Goal: Transaction & Acquisition: Purchase product/service

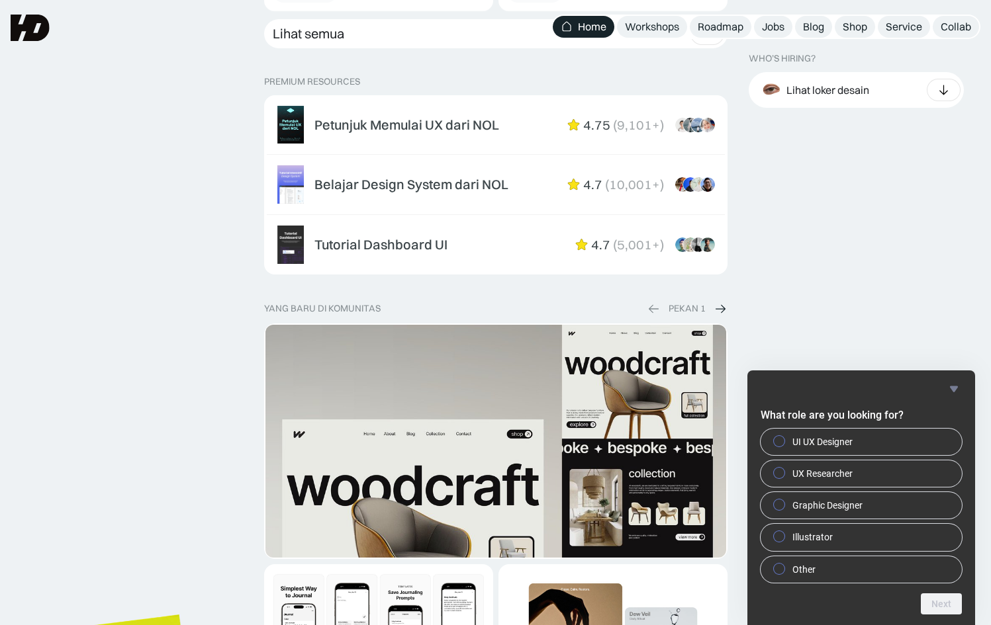
scroll to position [1909, 0]
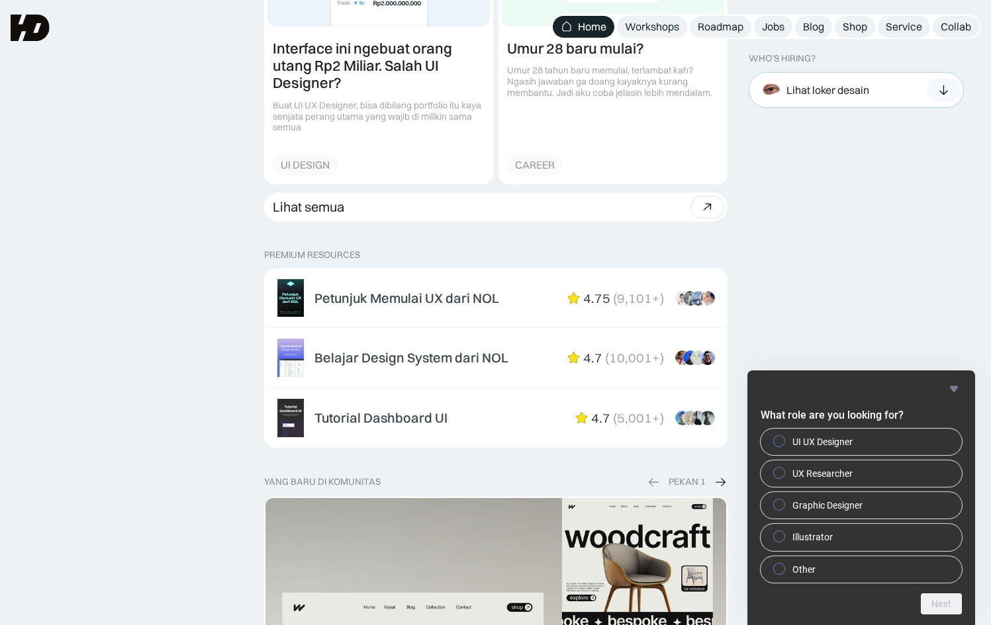
click at [874, 92] on div "Lihat loker desain" at bounding box center [855, 90] width 215 height 36
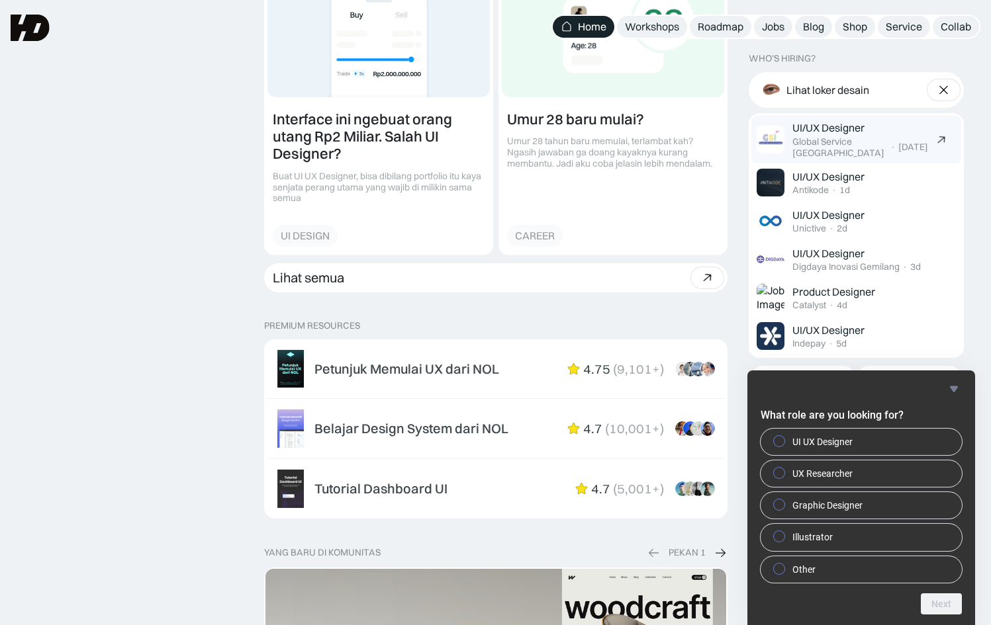
scroll to position [1836, 0]
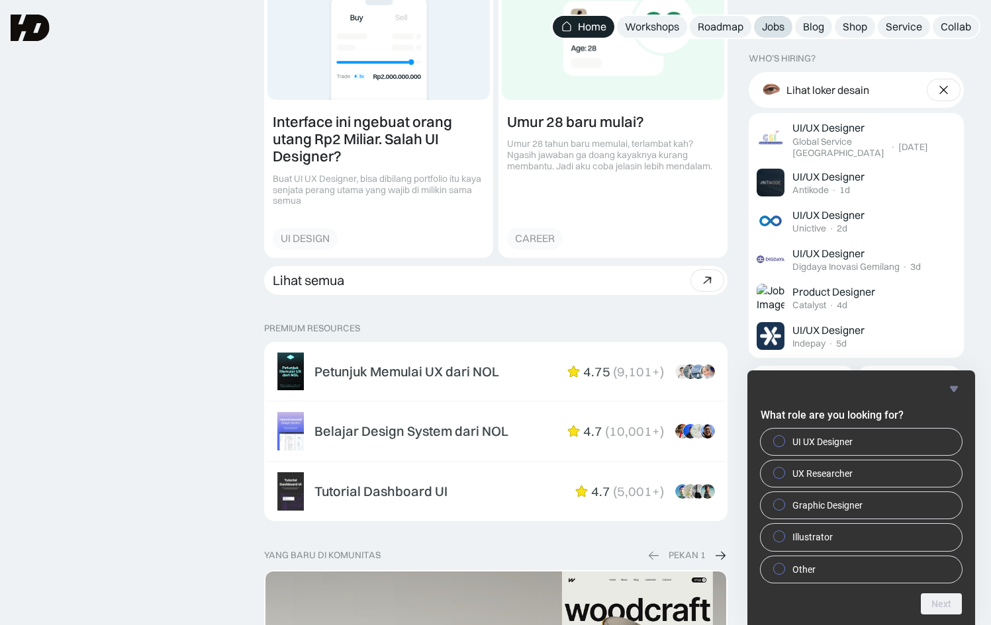
click at [777, 26] on div "Jobs" at bounding box center [773, 27] width 22 height 14
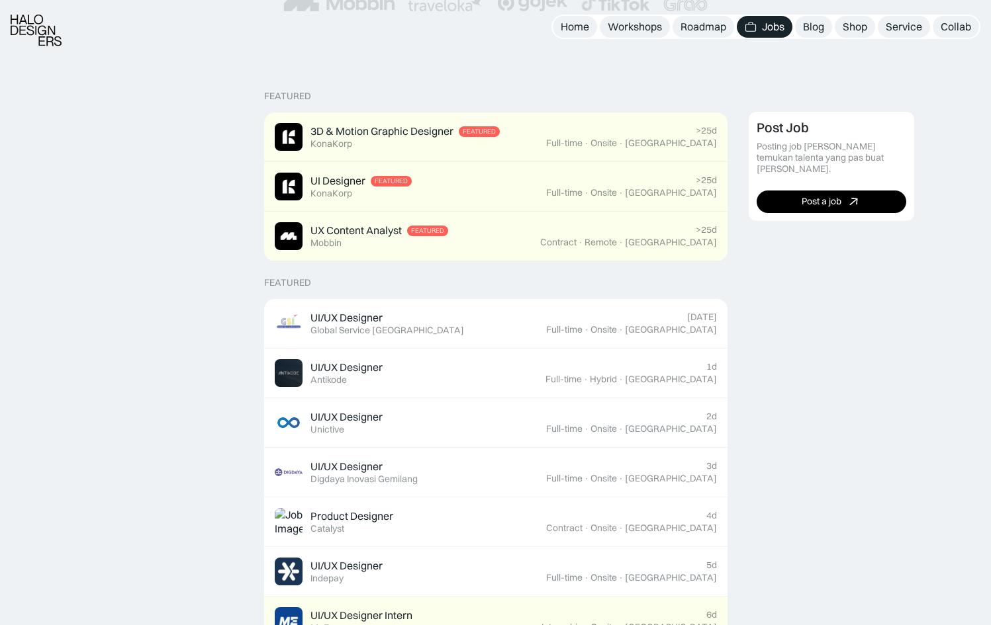
scroll to position [270, 0]
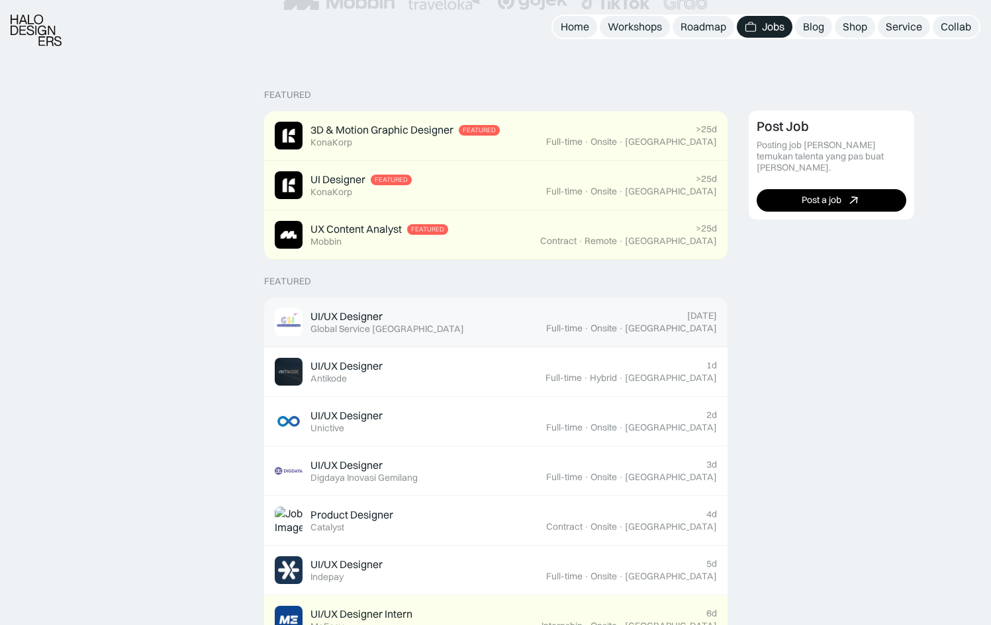
click at [335, 303] on link "UI/UX Designer Featured Global Service Indonesia Today Full-time · Onsite · Jak…" at bounding box center [495, 323] width 463 height 50
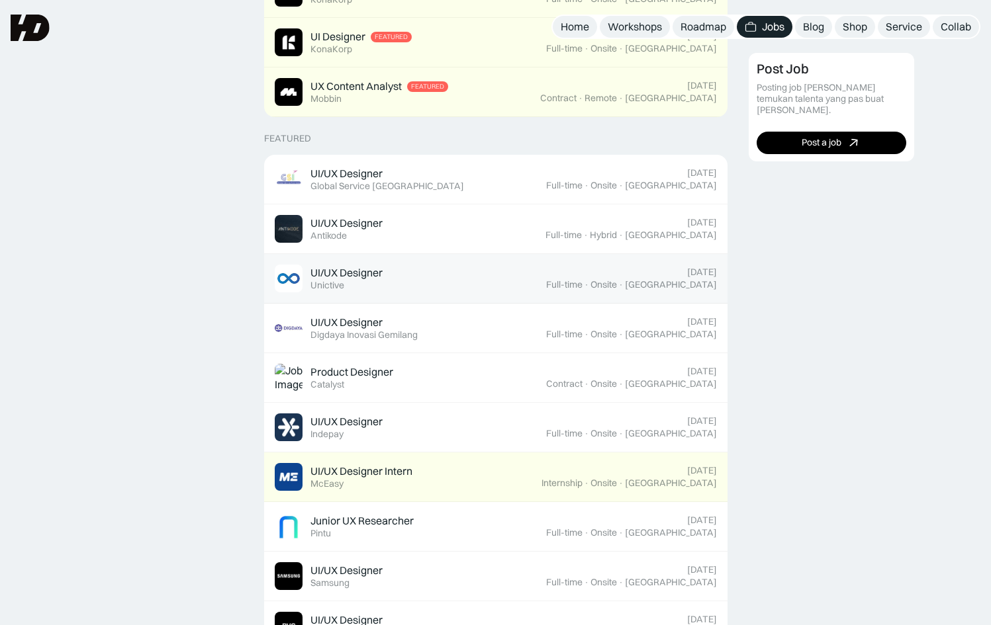
scroll to position [414, 0]
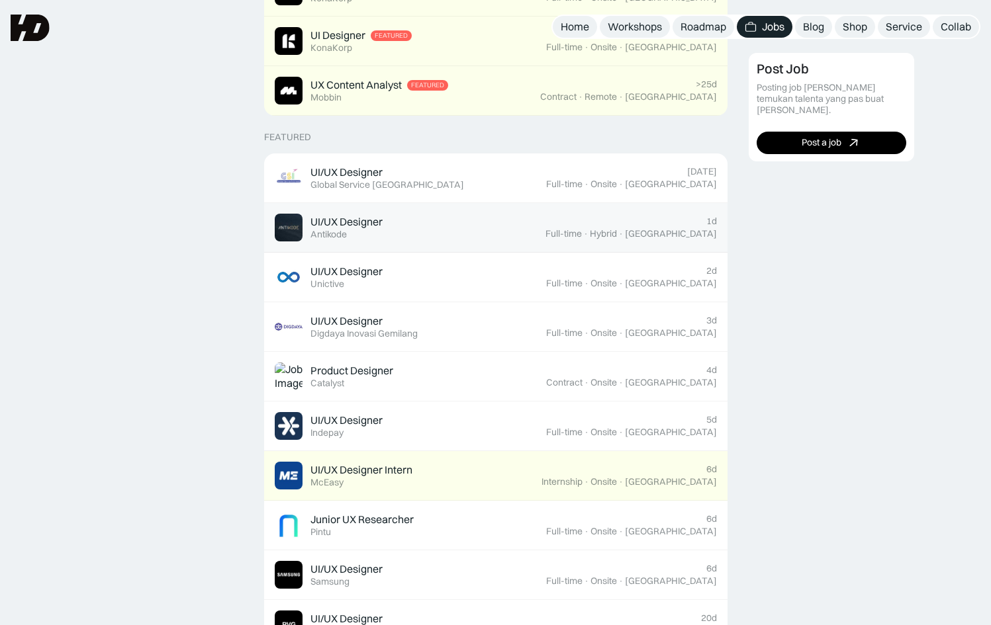
click at [337, 244] on link "UI/UX Designer Featured Antikode 1d Full-time · Hybrid · Tangerang" at bounding box center [495, 228] width 463 height 50
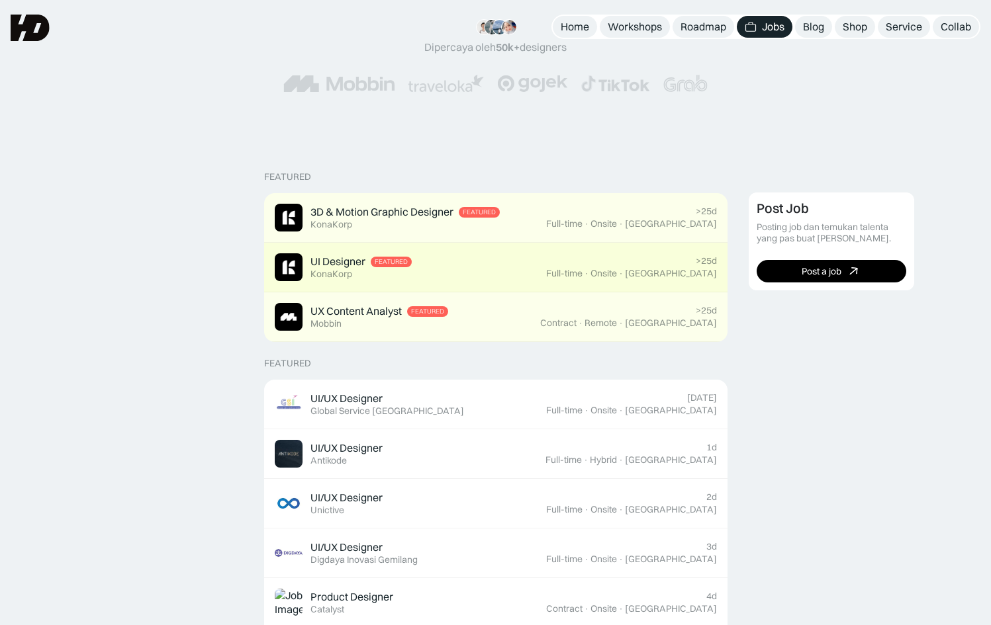
scroll to position [180, 0]
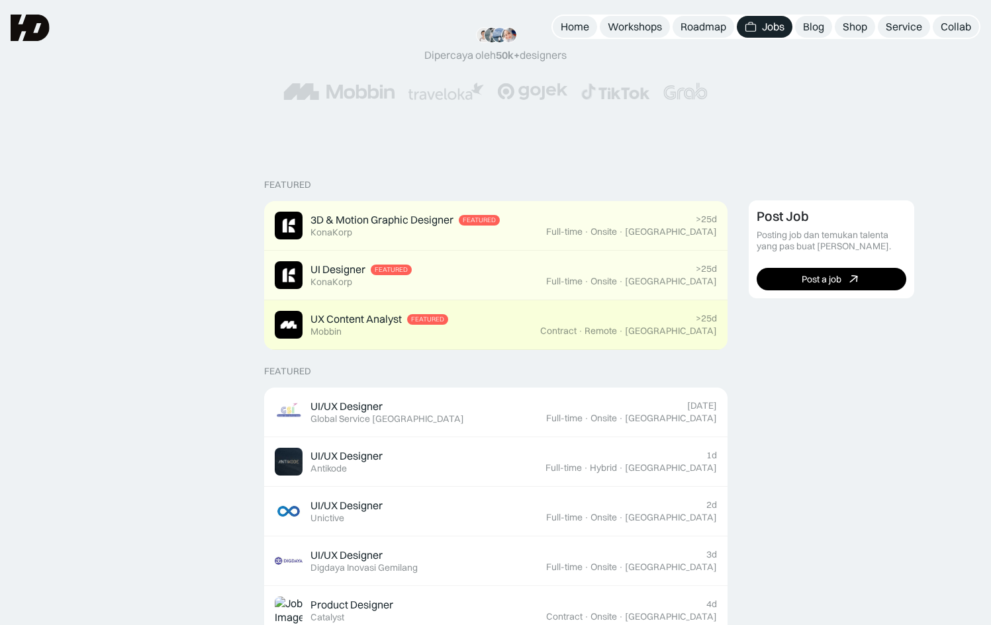
click at [342, 328] on div "UX Content Analyst Featured Mobbin" at bounding box center [379, 324] width 138 height 25
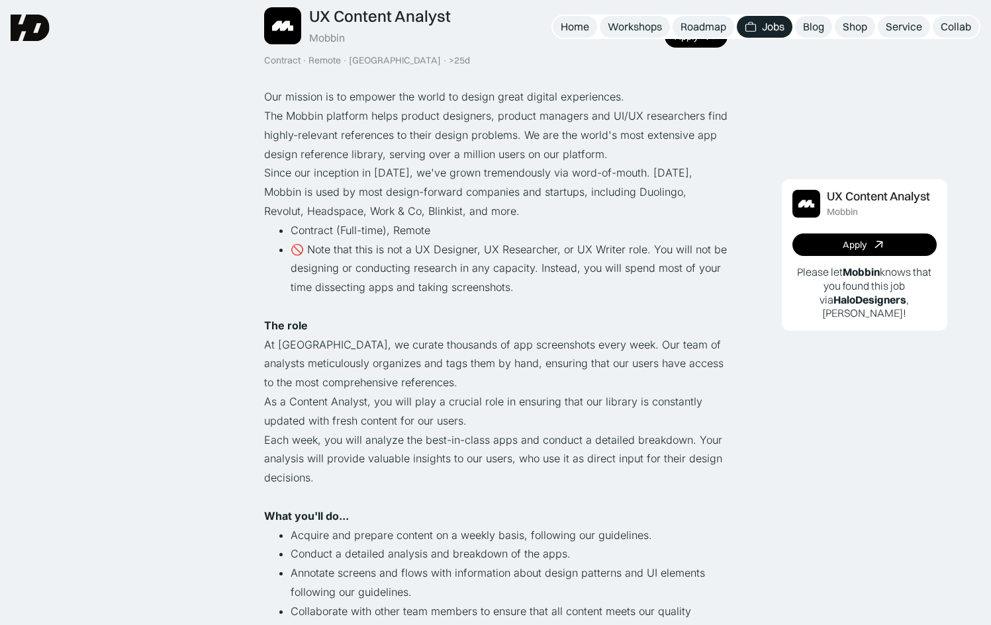
scroll to position [96, 0]
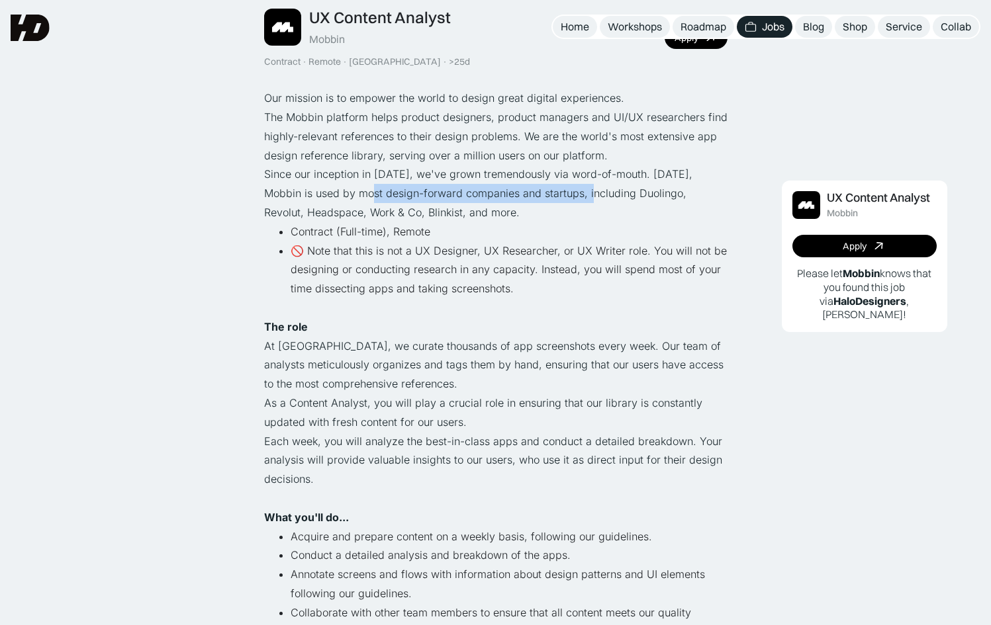
drag, startPoint x: 407, startPoint y: 197, endPoint x: 552, endPoint y: 200, distance: 144.9
click at [552, 200] on p "Since our inception in 2018, we've grown tremendously via word-of-mouth. Today,…" at bounding box center [495, 193] width 463 height 57
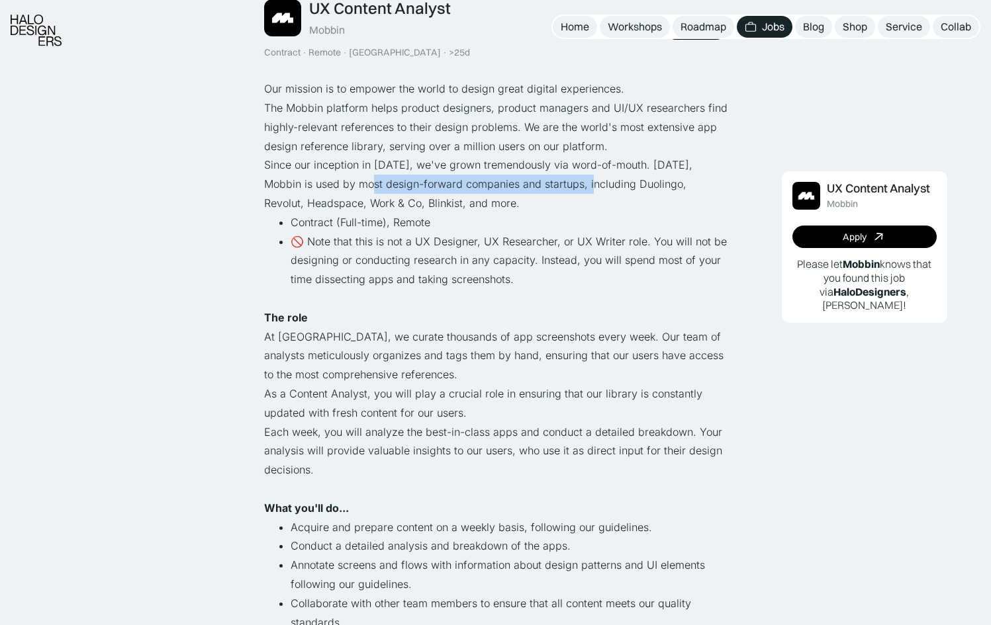
scroll to position [247, 0]
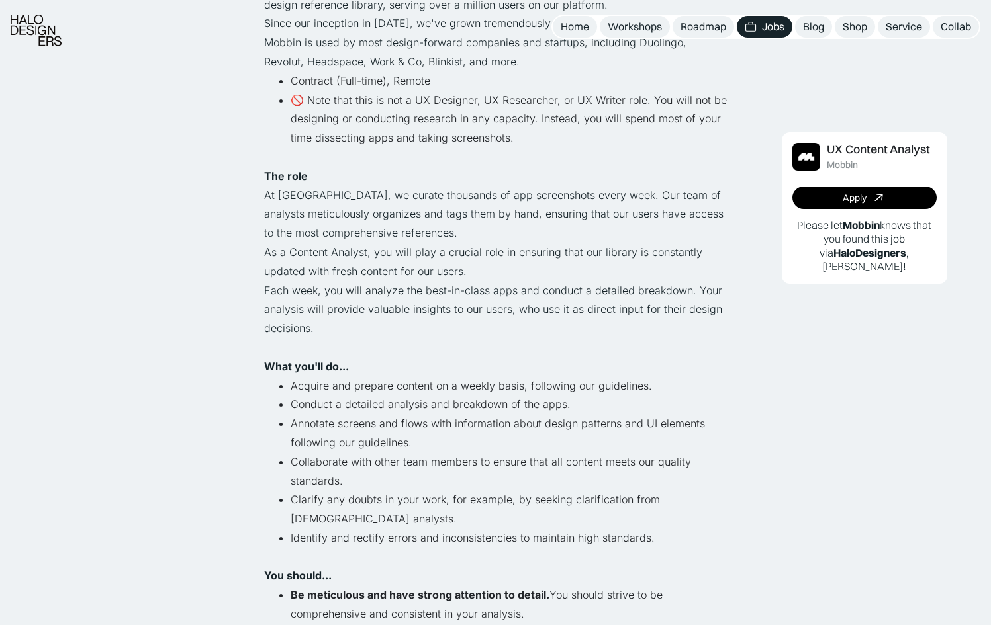
click at [531, 210] on p "At Mobbin, we curate thousands of app screenshots every week. Our team of analy…" at bounding box center [495, 214] width 463 height 57
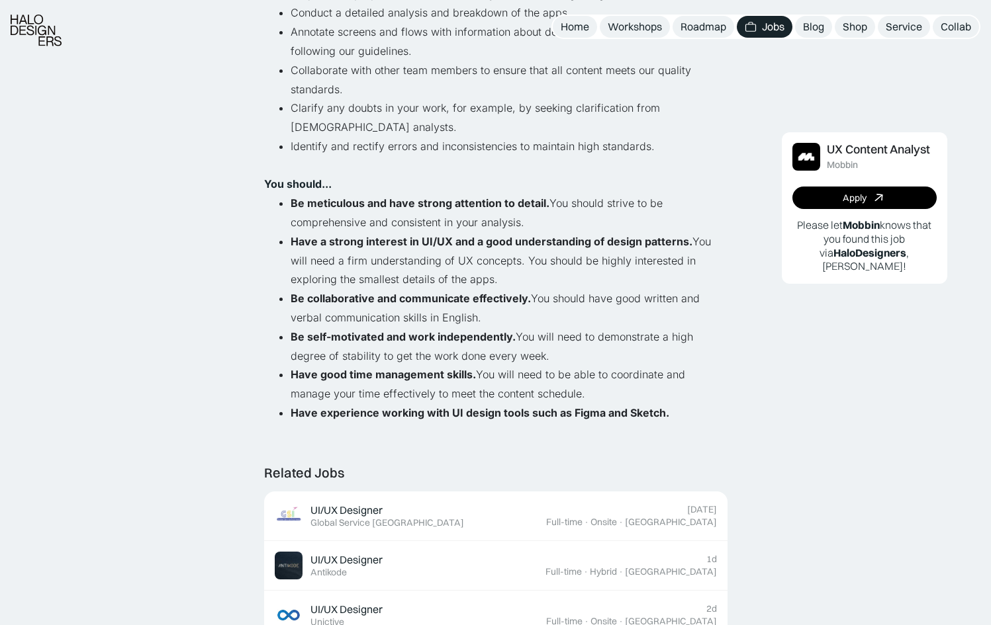
scroll to position [641, 0]
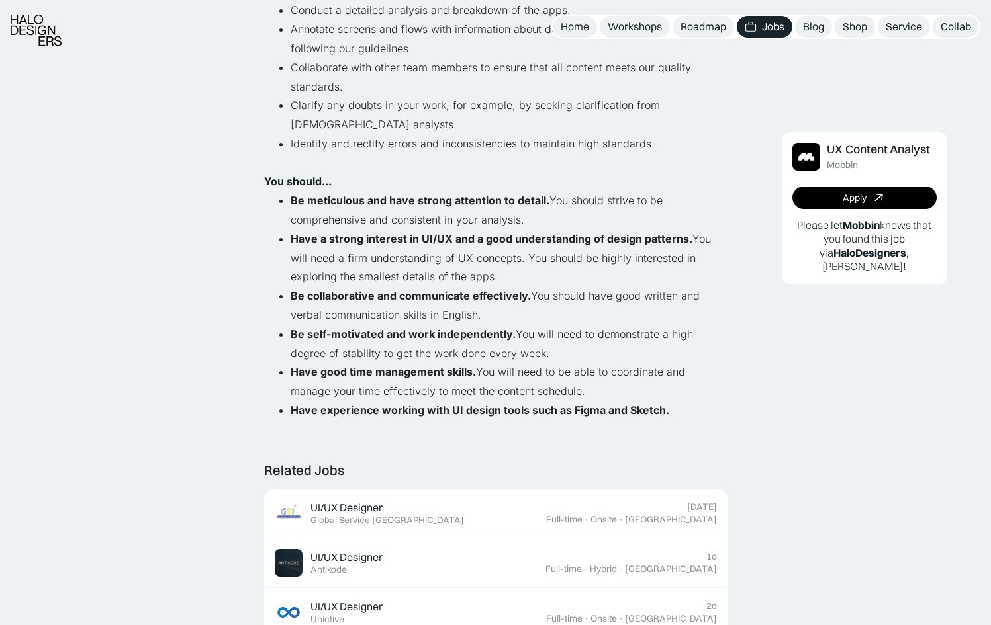
click at [482, 292] on li "Be collaborative and communicate effectively. You should have good written and …" at bounding box center [509, 306] width 437 height 38
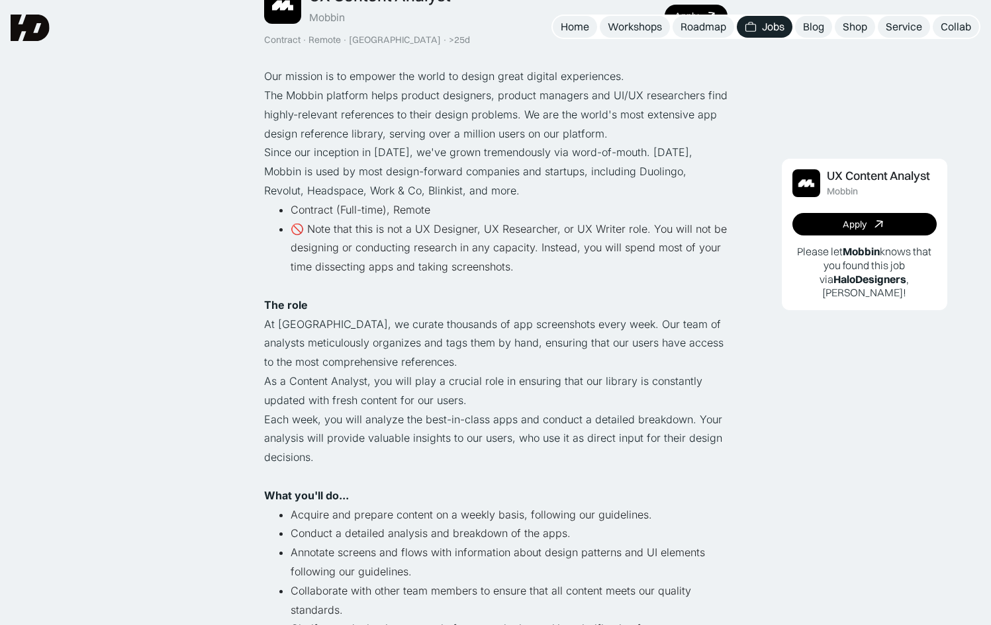
scroll to position [0, 0]
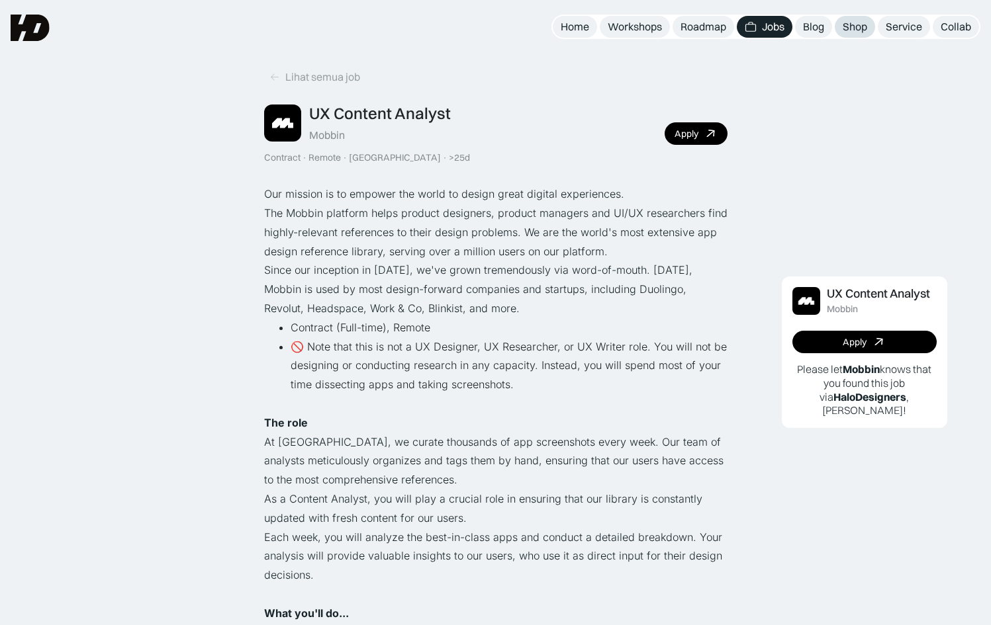
click at [842, 30] on div "Shop" at bounding box center [854, 27] width 24 height 14
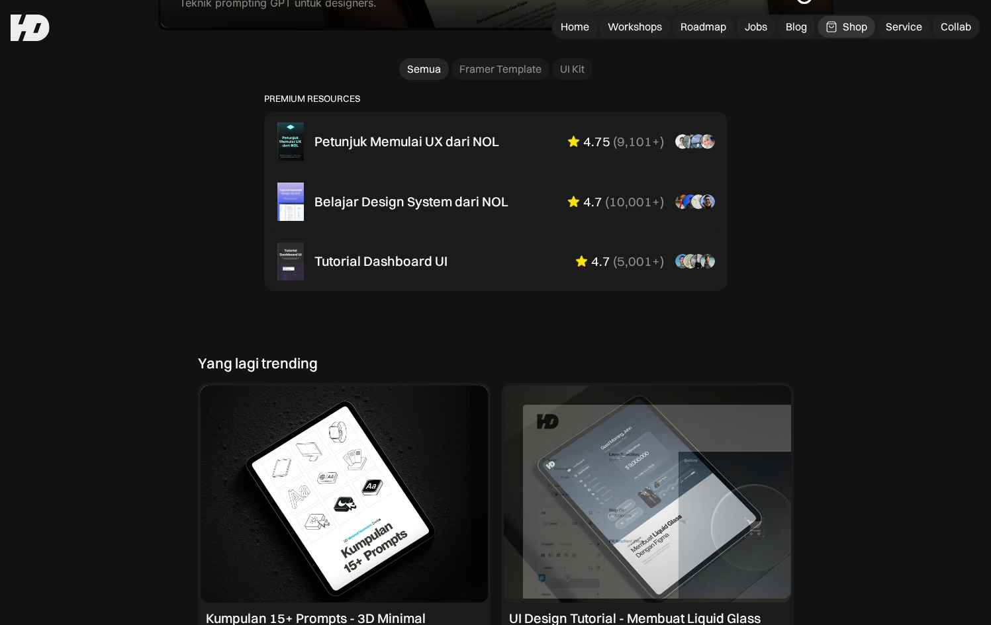
scroll to position [881, 0]
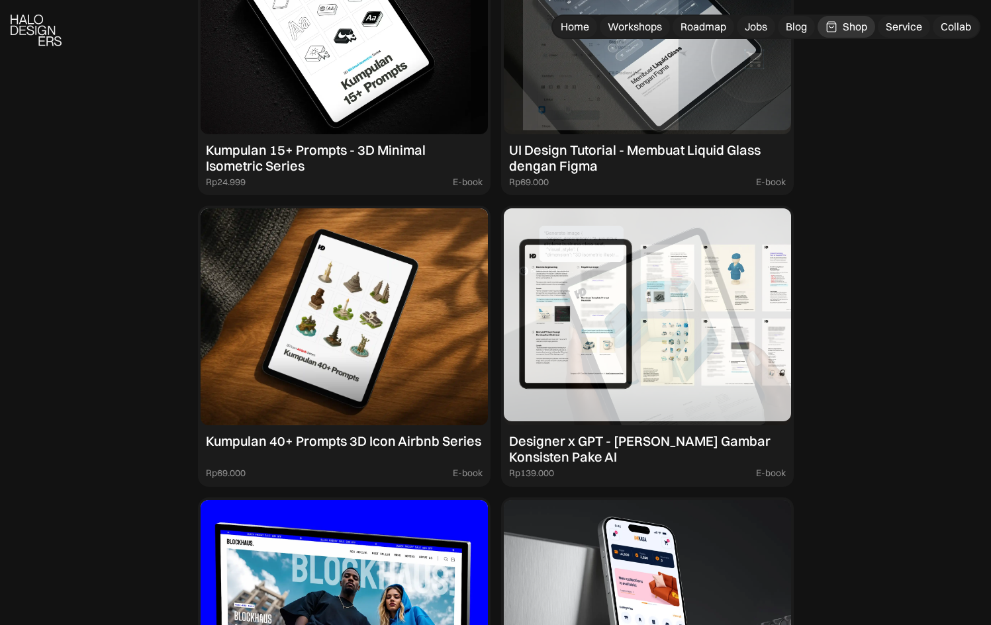
scroll to position [1367, 0]
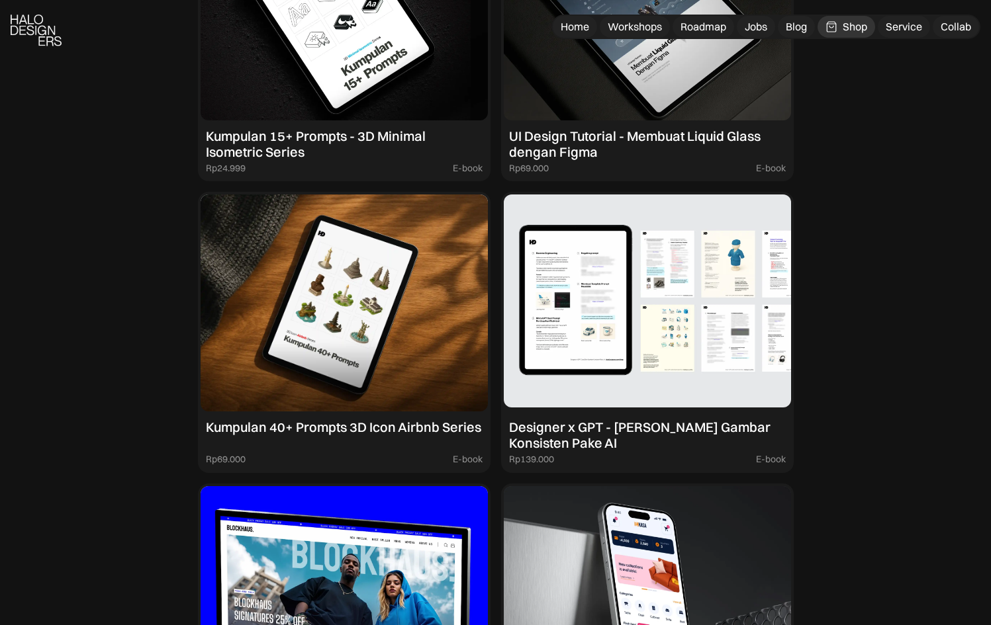
click at [584, 278] on img at bounding box center [647, 303] width 287 height 217
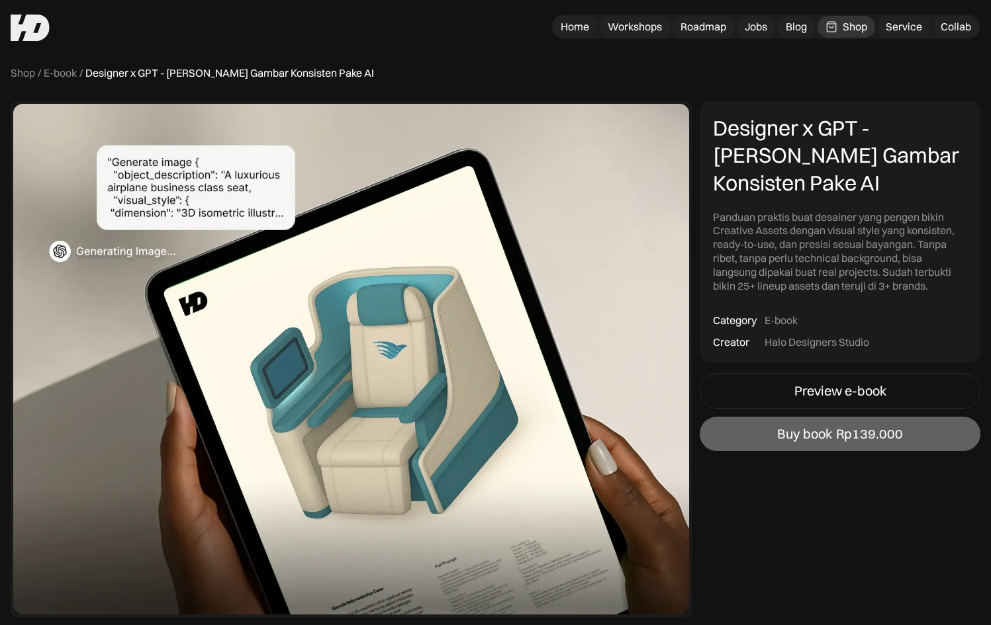
scroll to position [19, 0]
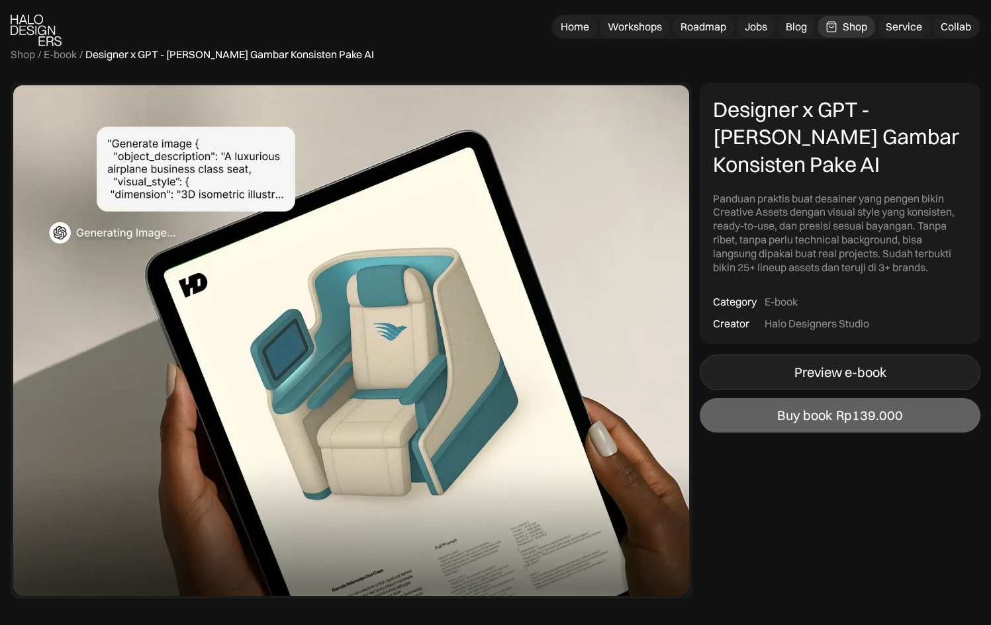
click at [776, 373] on link "Preview e-book" at bounding box center [839, 373] width 281 height 36
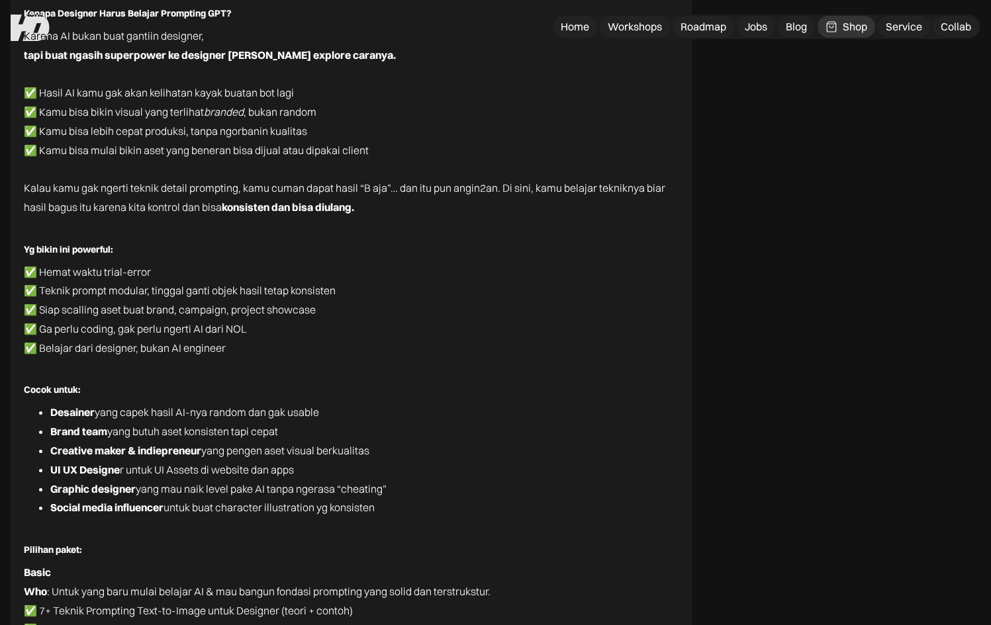
scroll to position [5833, 0]
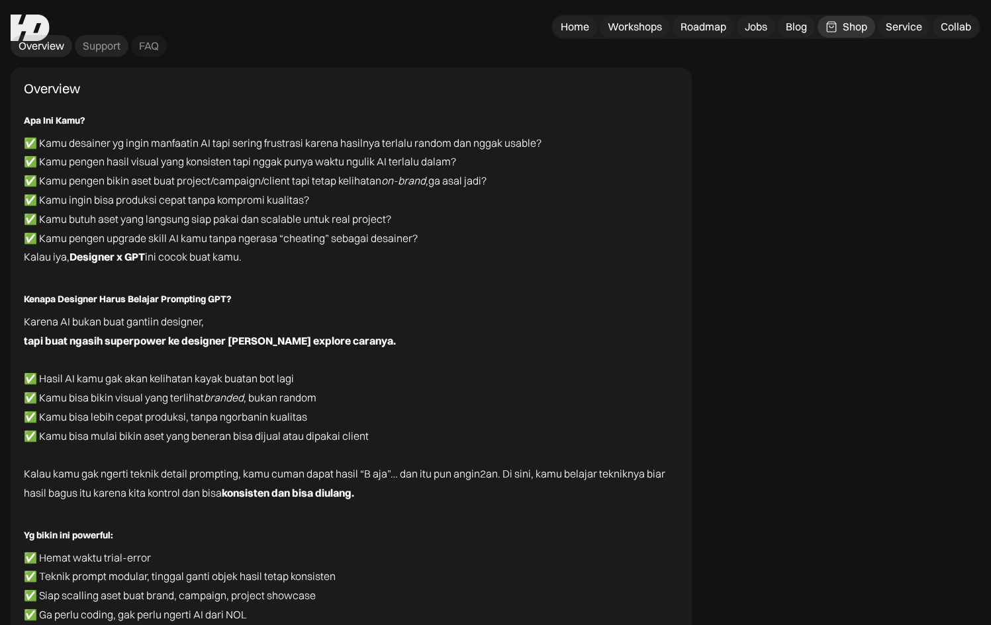
click at [108, 48] on div "Support" at bounding box center [102, 46] width 38 height 14
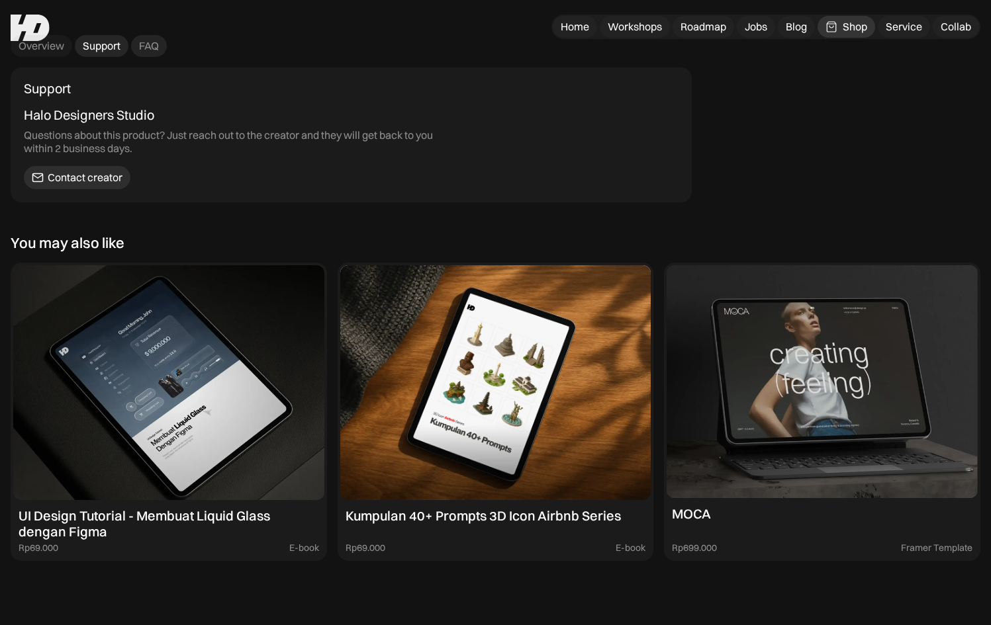
click at [148, 46] on div "FAQ" at bounding box center [149, 46] width 20 height 14
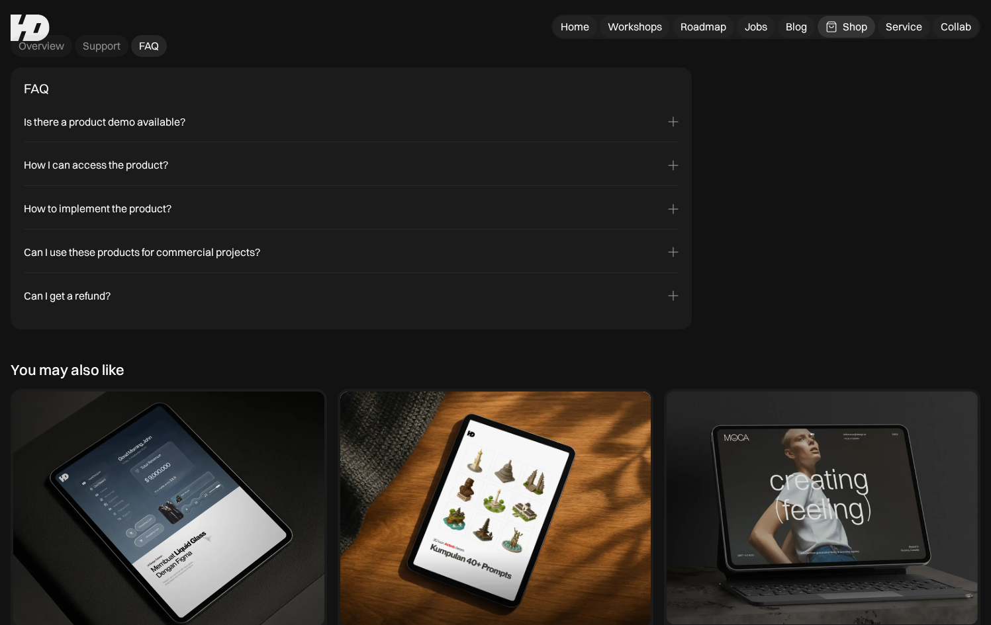
click at [83, 124] on div "Is there a product demo available?" at bounding box center [104, 122] width 161 height 14
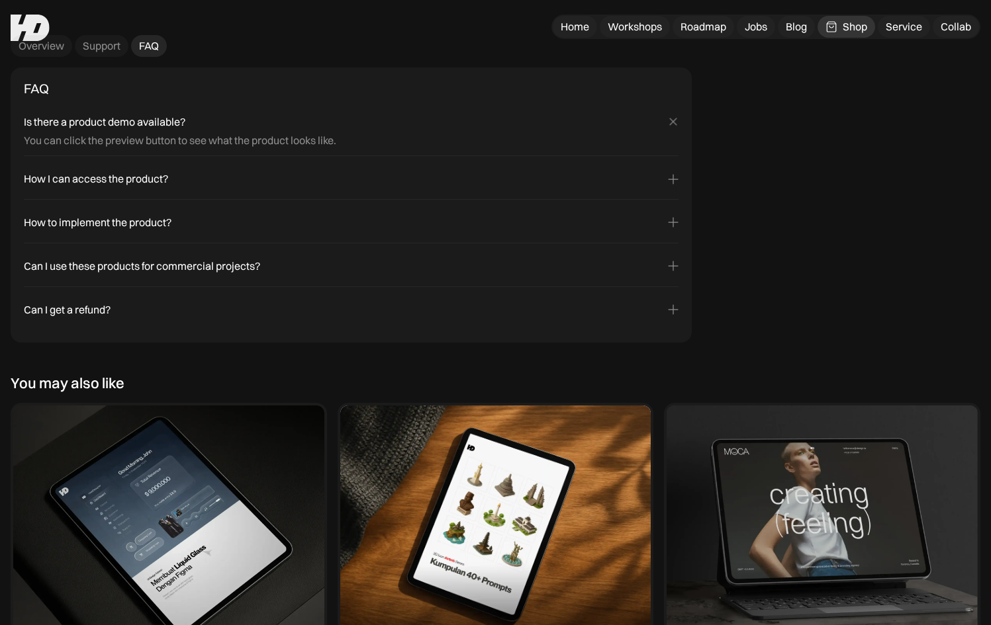
click at [81, 171] on div "How I can access the product? You can access link on the purcased product on yo…" at bounding box center [351, 182] width 654 height 36
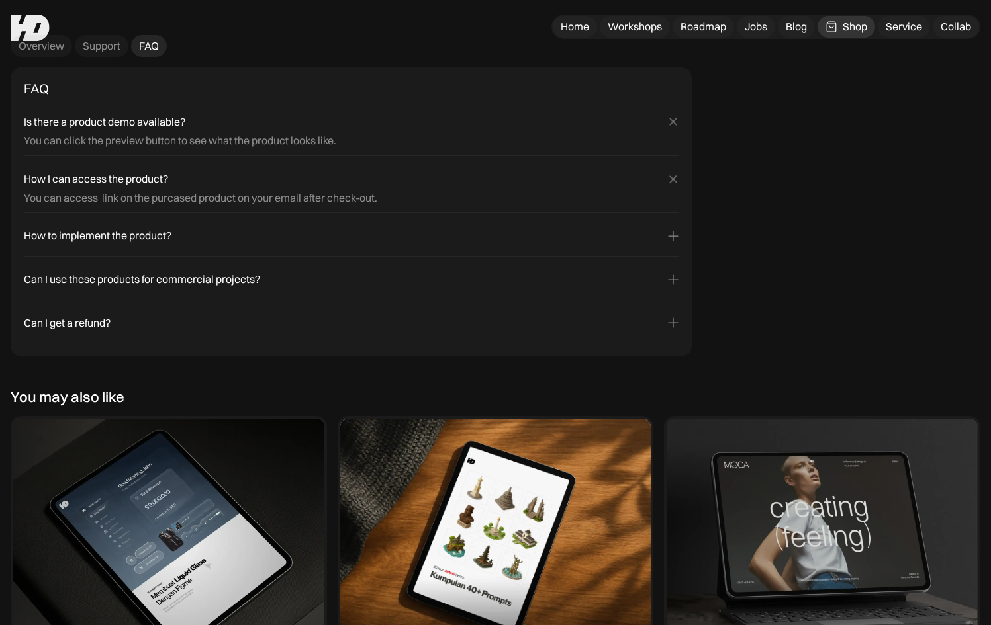
scroll to position [5852, 0]
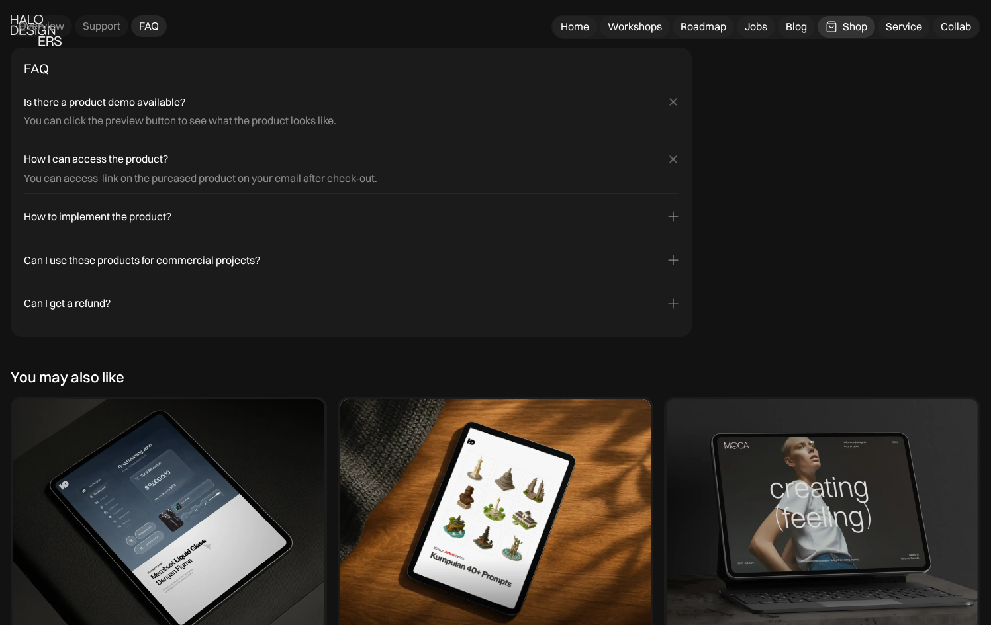
click at [83, 215] on div "How to implement the product?" at bounding box center [98, 217] width 148 height 14
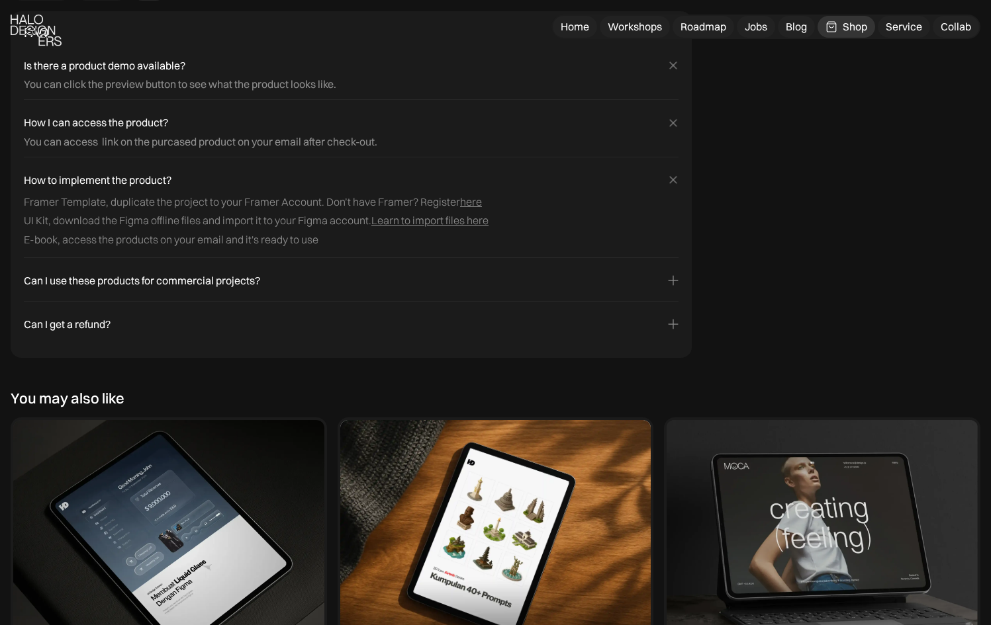
scroll to position [5899, 0]
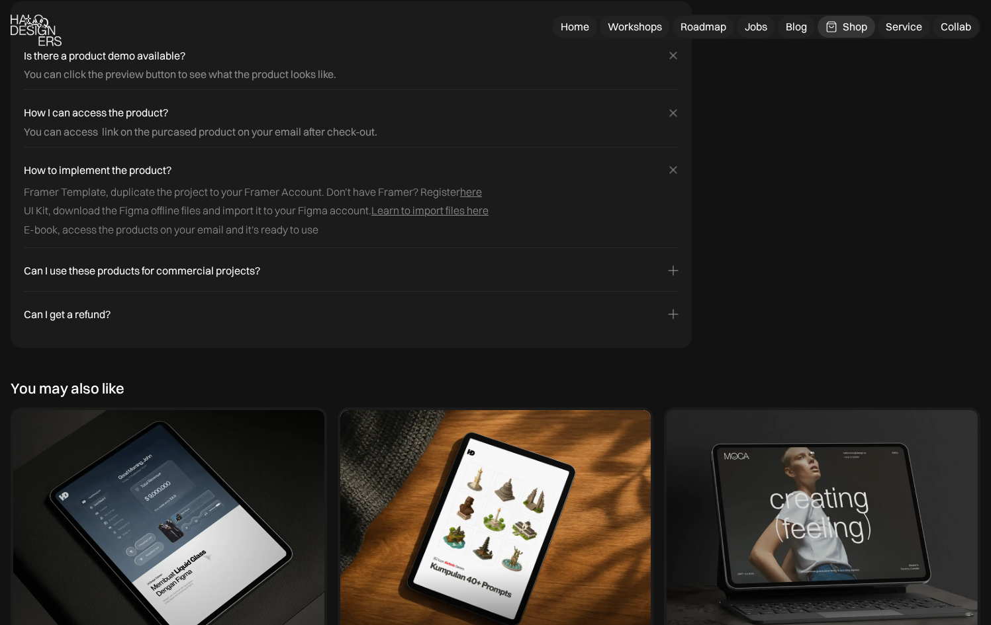
click at [84, 271] on div "Can I use these products for commercial projects?" at bounding box center [142, 271] width 236 height 14
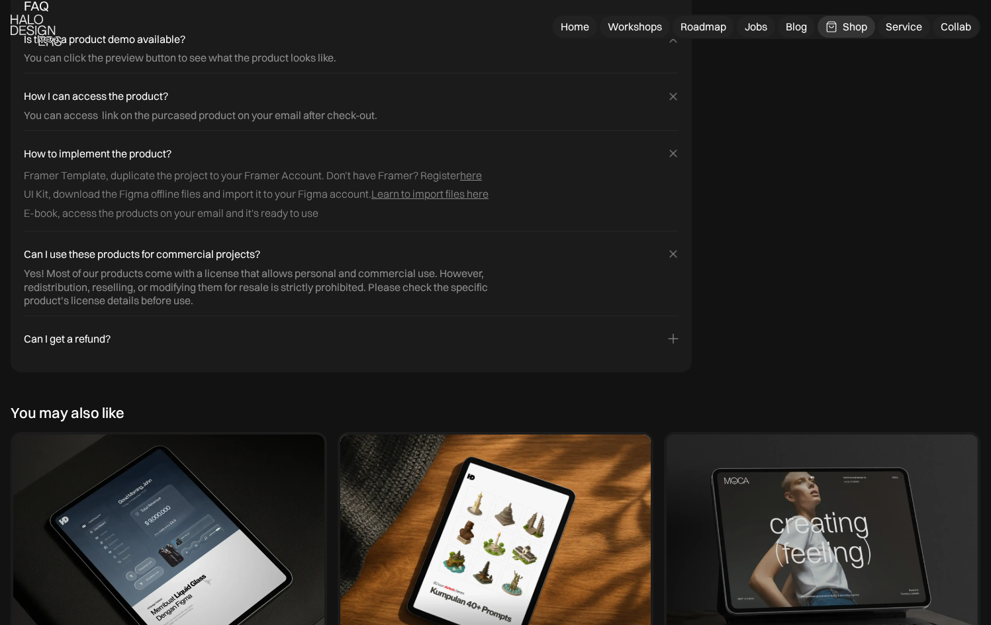
scroll to position [5907, 0]
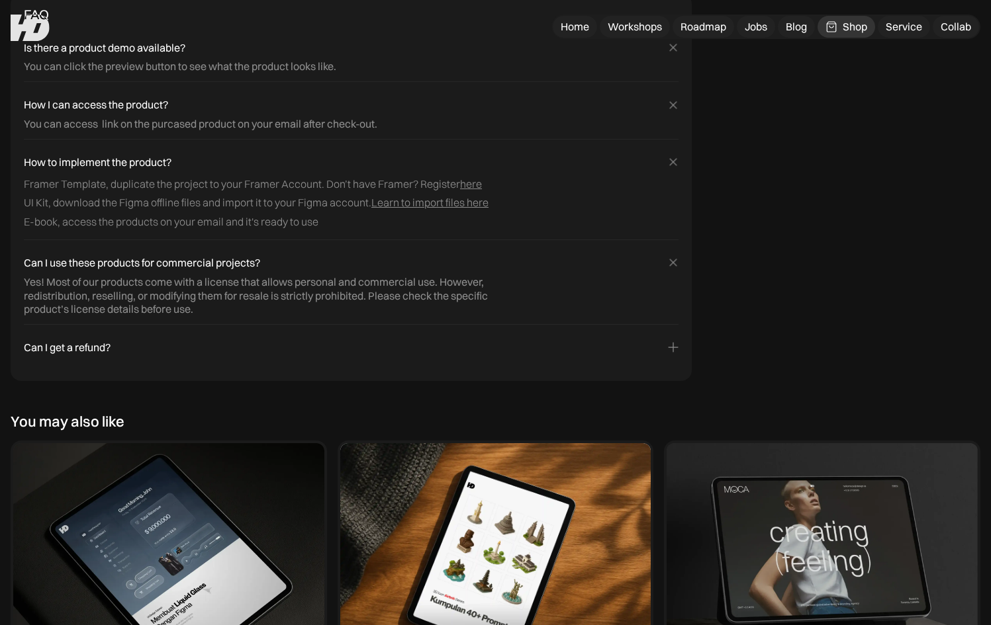
click at [74, 346] on div "Can I get a refund?" at bounding box center [67, 348] width 87 height 14
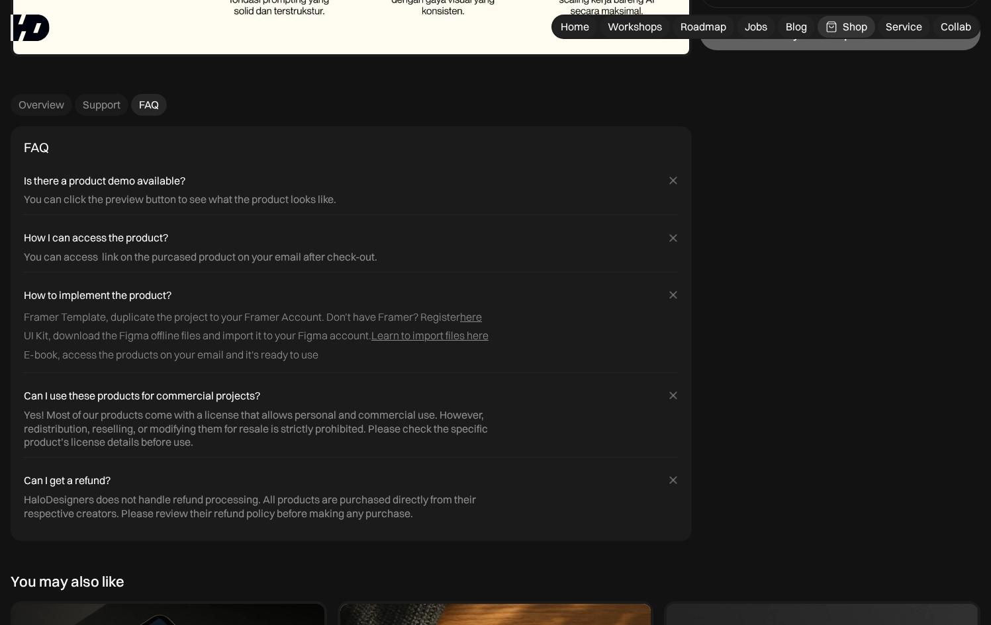
scroll to position [5758, 0]
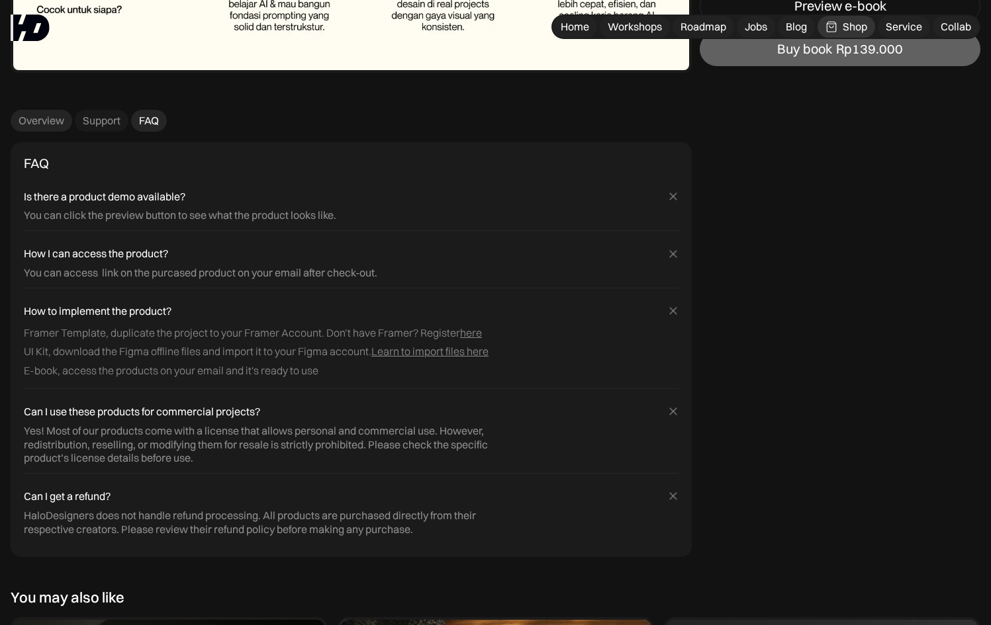
click at [42, 126] on div "Overview" at bounding box center [42, 121] width 46 height 14
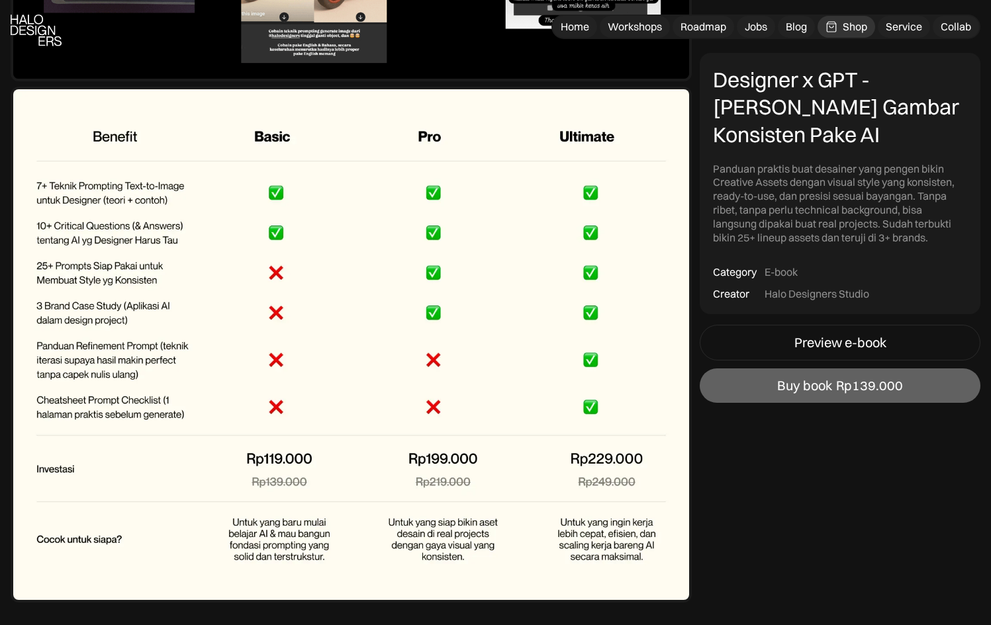
scroll to position [5230, 0]
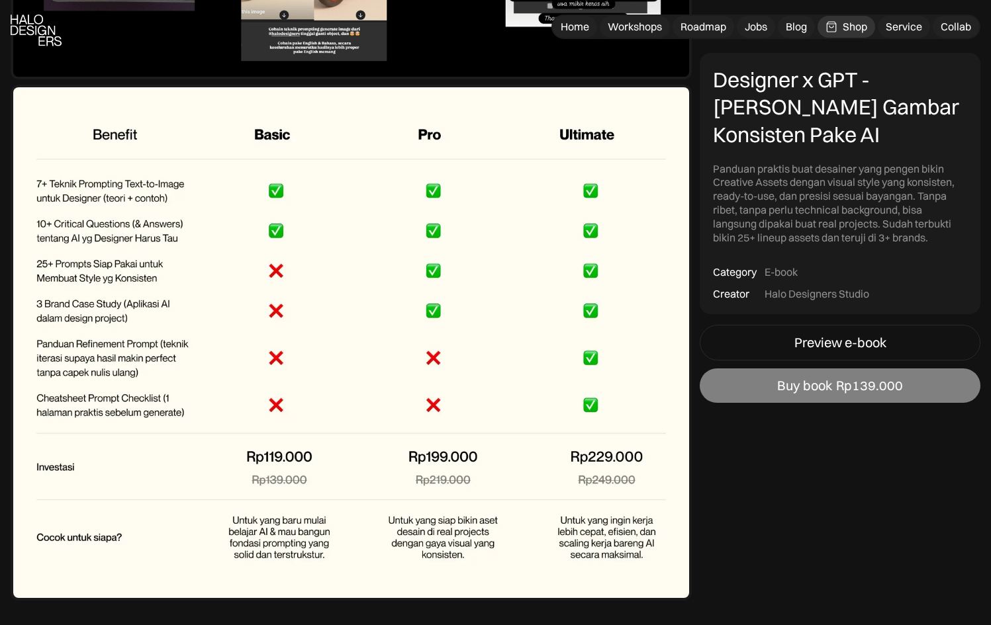
click at [795, 380] on div "Buy book" at bounding box center [804, 386] width 55 height 16
